Goal: Information Seeking & Learning: Find specific page/section

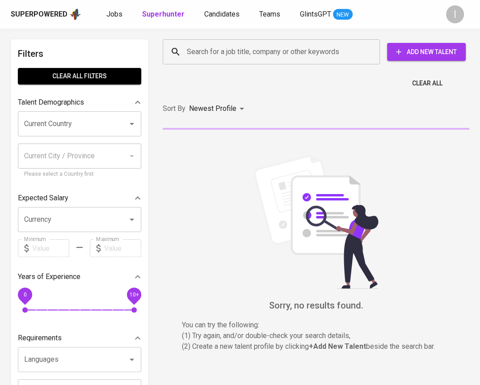
click at [212, 56] on input "Search for a job title, company or other keywords" at bounding box center [274, 51] width 178 height 17
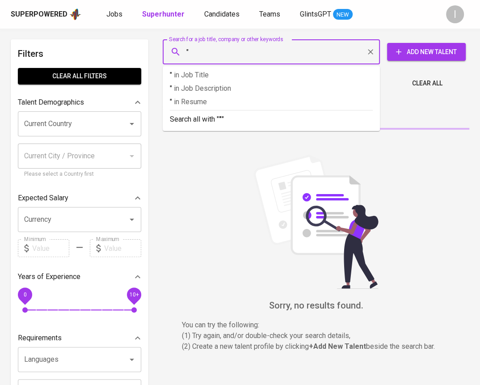
paste input "Kendaga Isi Mulia"
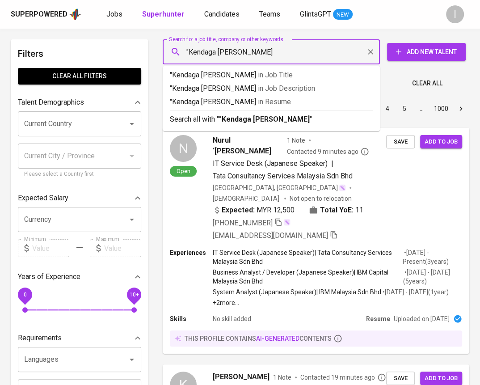
type input ""Kendaga Isi Mulia""
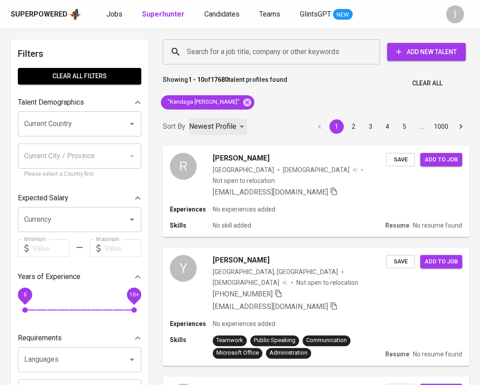
click at [219, 125] on p "Newest Profile" at bounding box center [212, 126] width 47 height 11
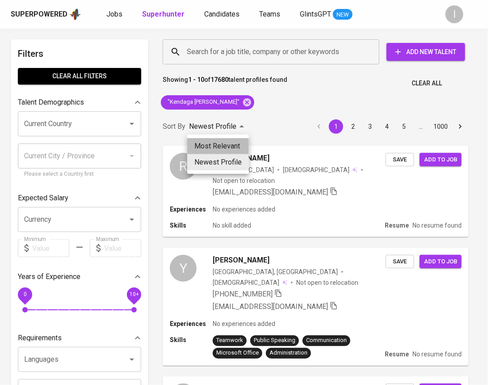
click at [228, 143] on li "Most Relevant" at bounding box center [218, 146] width 62 height 16
type input "MOST_RELEVANT"
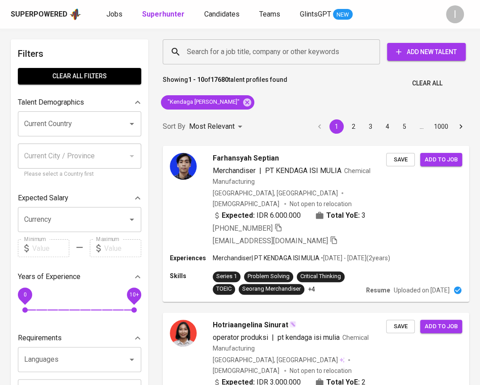
scroll to position [454, 0]
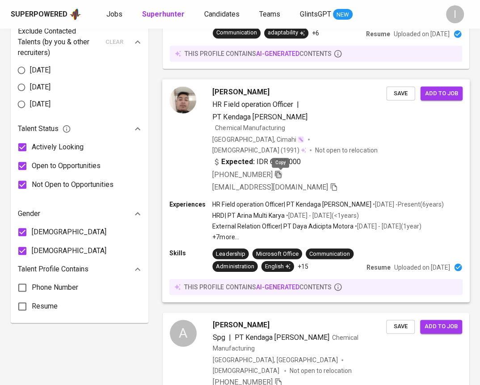
click at [280, 175] on icon "button" at bounding box center [279, 174] width 8 height 8
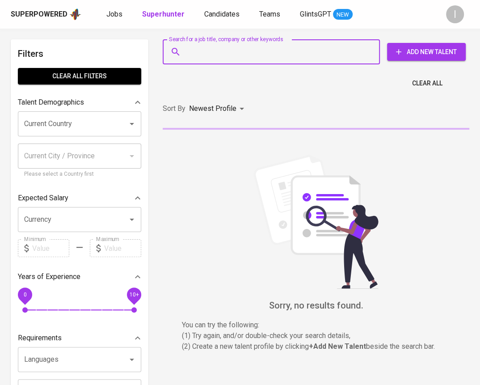
click at [241, 51] on input "Search for a job title, company or other keywords" at bounding box center [274, 51] width 178 height 17
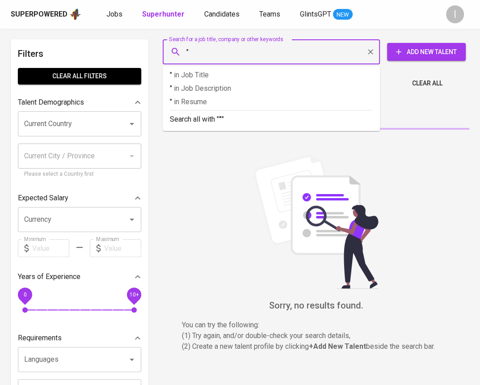
paste input "Graha Prima Energy"
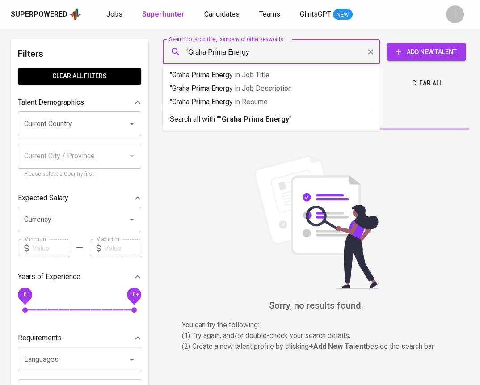
type input ""Graha Prima Energy""
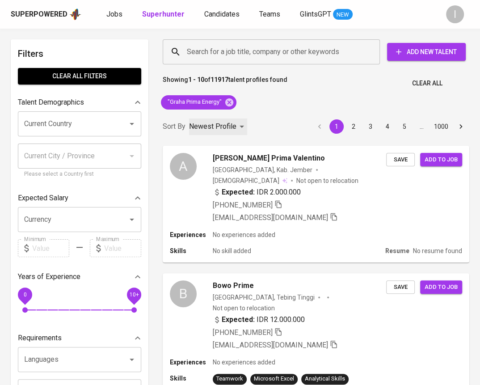
click at [240, 125] on div "Newest Profile" at bounding box center [218, 127] width 58 height 17
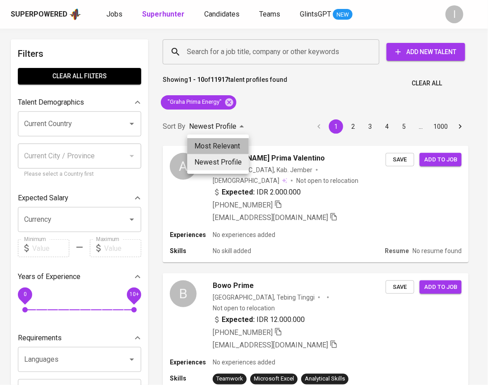
click at [236, 147] on li "Most Relevant" at bounding box center [218, 146] width 62 height 16
type input "MOST_RELEVANT"
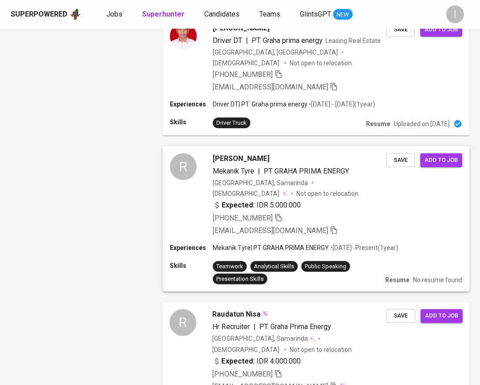
scroll to position [1371, 0]
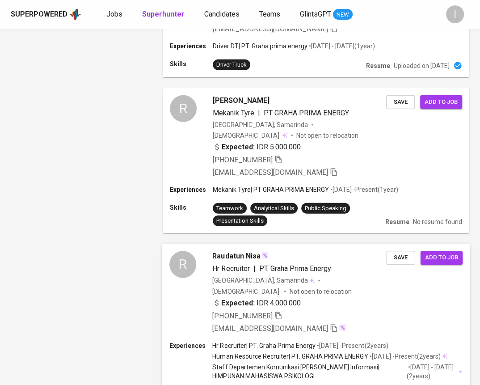
click at [281, 312] on icon "button" at bounding box center [278, 316] width 6 height 8
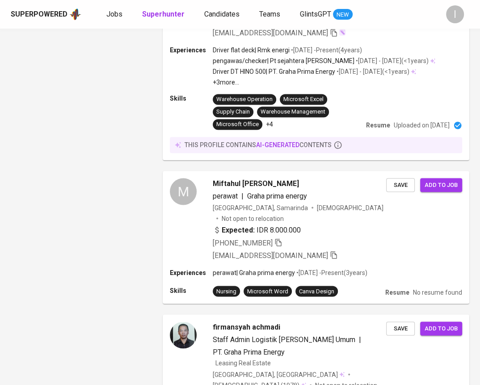
scroll to position [0, 0]
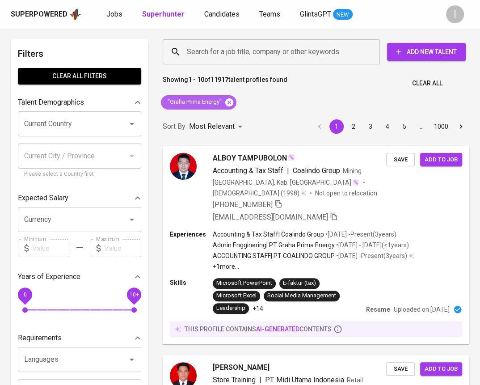
click at [228, 104] on icon at bounding box center [229, 102] width 8 height 8
click at [282, 53] on input "Search for a job title, company or other keywords" at bounding box center [274, 51] width 178 height 17
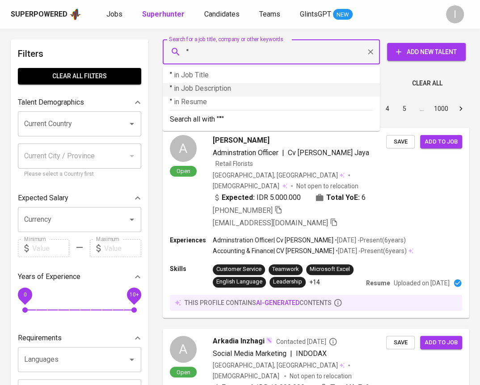
paste input "[PERSON_NAME]"
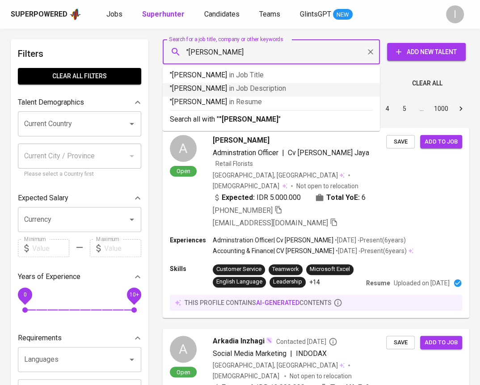
type input ""[PERSON_NAME]""
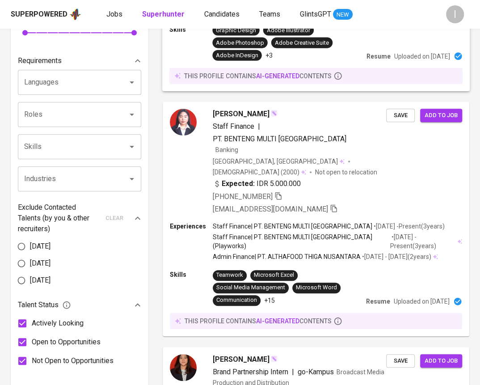
scroll to position [211, 0]
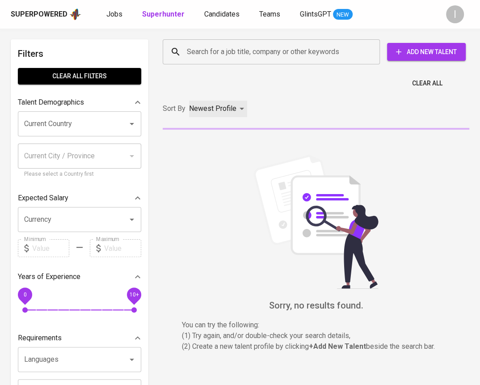
click at [233, 111] on p "Newest Profile" at bounding box center [212, 108] width 47 height 11
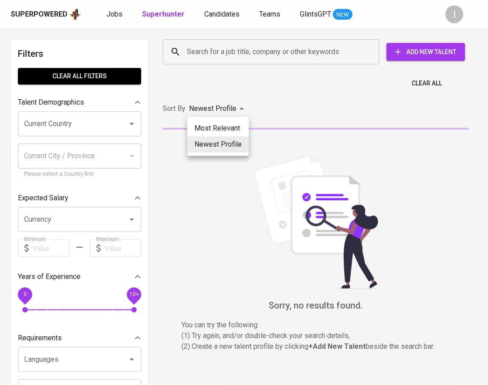
click at [236, 123] on li "Most Relevant" at bounding box center [218, 128] width 62 height 16
type input "MOST_RELEVANT"
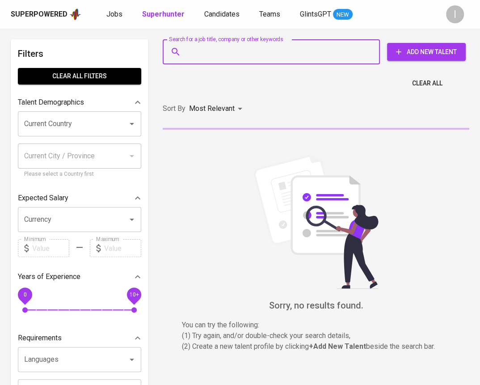
click at [252, 49] on input "Search for a job title, company or other keywords" at bounding box center [274, 51] width 178 height 17
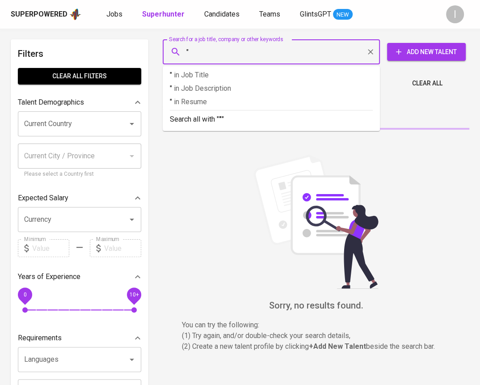
paste input "PT Sumber Pangan Nusantara Industry"
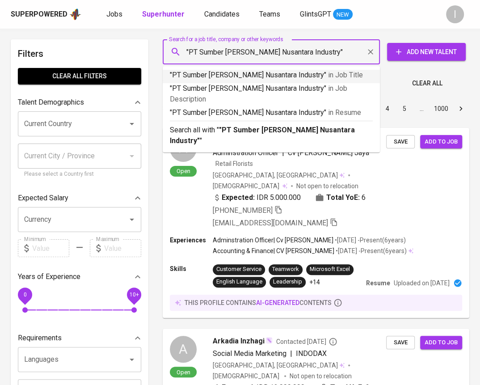
click at [201, 52] on input ""PT Sumber Pangan Nusantara Industry"" at bounding box center [274, 51] width 178 height 17
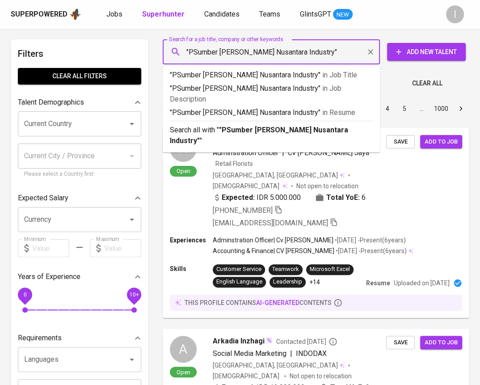
type input ""Sumber Pangan Nusantara Industry""
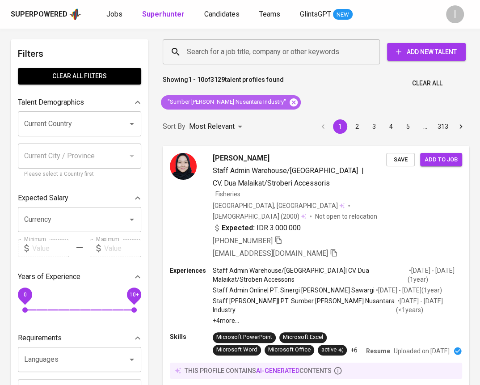
click at [290, 104] on icon at bounding box center [294, 102] width 8 height 8
click at [274, 57] on input "Search for a job title, company or other keywords" at bounding box center [274, 51] width 178 height 17
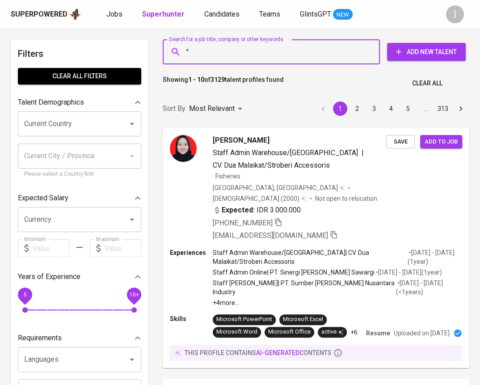
paste input "Ignacio Morgan"
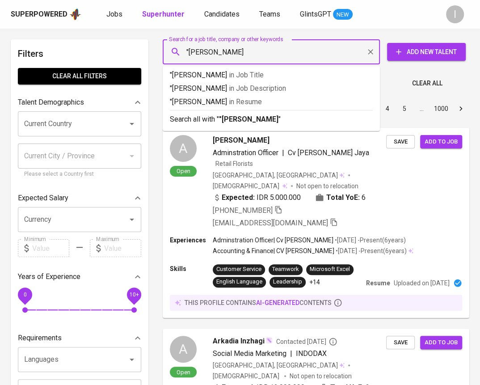
type input ""Ignacio Morgan""
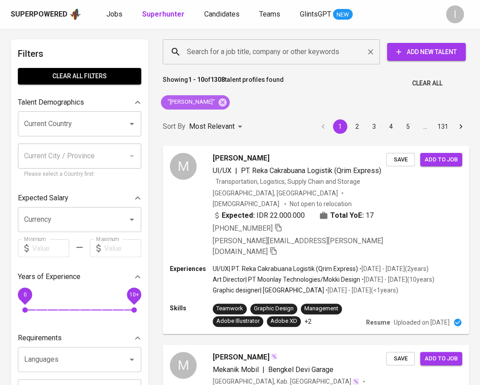
drag, startPoint x: 222, startPoint y: 101, endPoint x: 241, endPoint y: 59, distance: 45.5
click at [222, 101] on icon at bounding box center [223, 102] width 8 height 8
click at [241, 60] on input "Search for a job title, company or other keywords" at bounding box center [274, 51] width 178 height 17
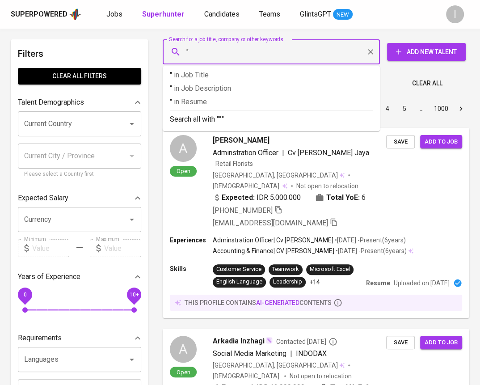
paste input "Sumber Alfaria Trijaya TBK - Jember"
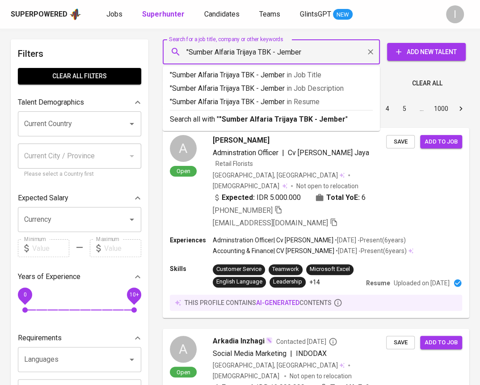
type input ""Sumber Alfaria Trijaya TBK - Jember""
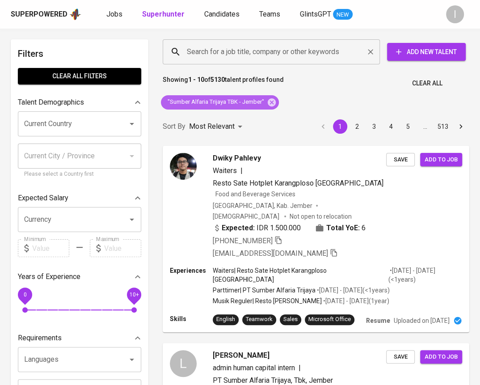
drag, startPoint x: 272, startPoint y: 102, endPoint x: 273, endPoint y: 47, distance: 55.5
click at [273, 102] on icon at bounding box center [272, 103] width 10 height 10
click at [273, 42] on div "Search for a job title, company or other keywords" at bounding box center [271, 51] width 217 height 25
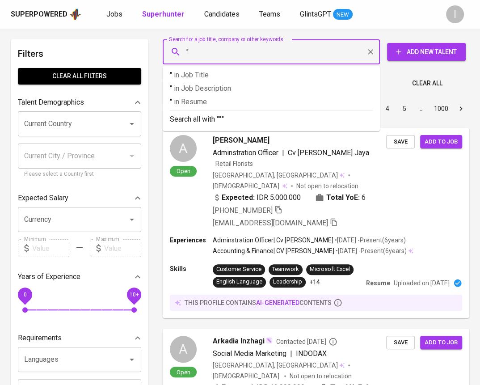
paste input "Yutaka Manufacturing"
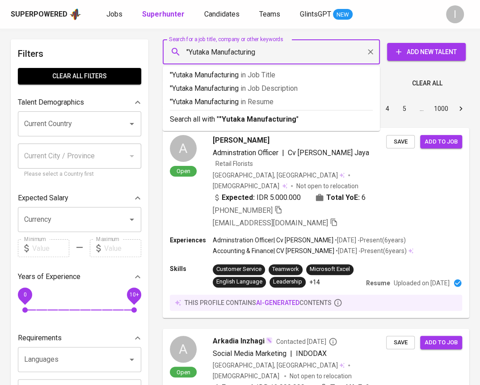
type input ""Yutaka Manufacturing""
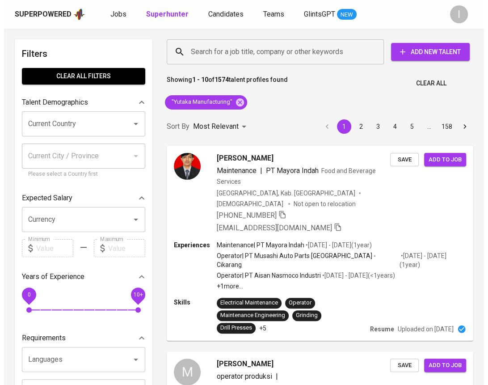
scroll to position [215, 0]
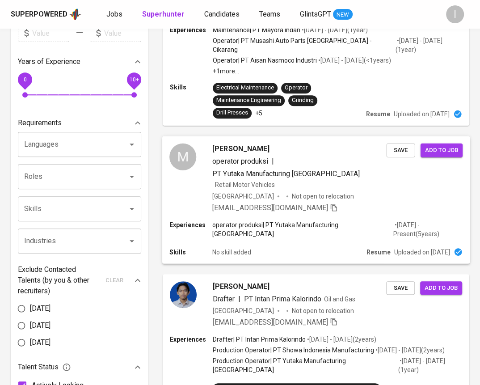
click at [256, 157] on span "operator produksi" at bounding box center [239, 161] width 55 height 8
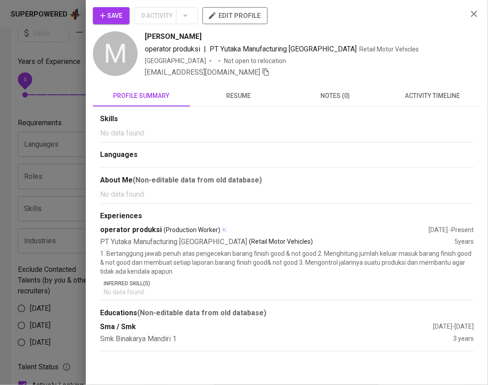
click at [229, 98] on span "resume" at bounding box center [238, 95] width 86 height 11
